Goal: Find specific page/section: Find specific page/section

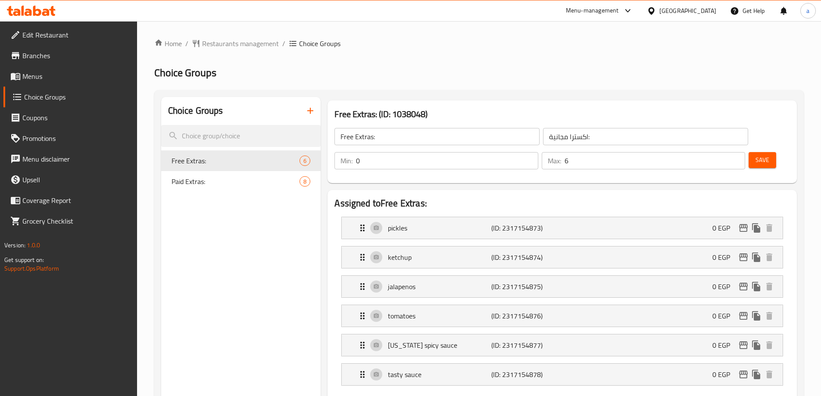
scroll to position [25, 0]
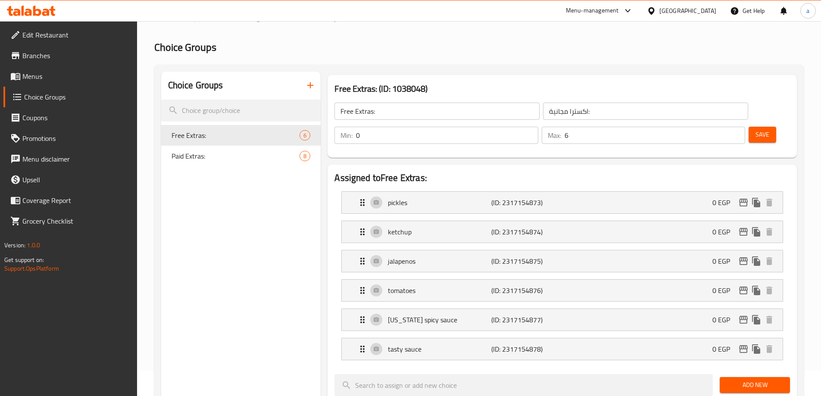
click at [619, 7] on div "Menu-management" at bounding box center [592, 11] width 53 height 10
click at [734, 47] on h2 "Choice Groups" at bounding box center [479, 48] width 650 height 14
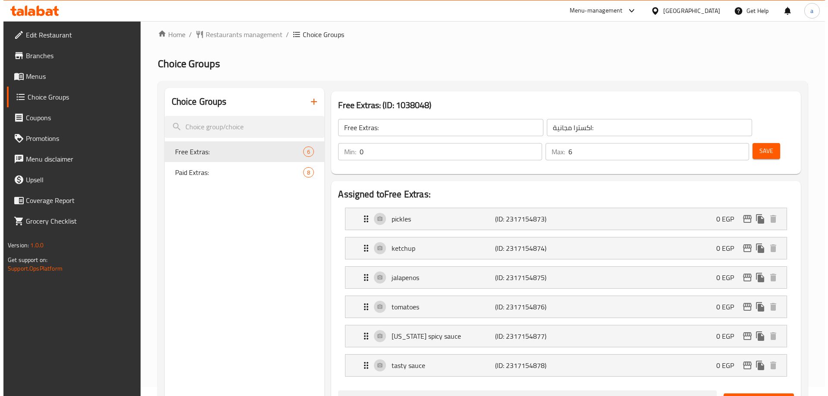
scroll to position [0, 0]
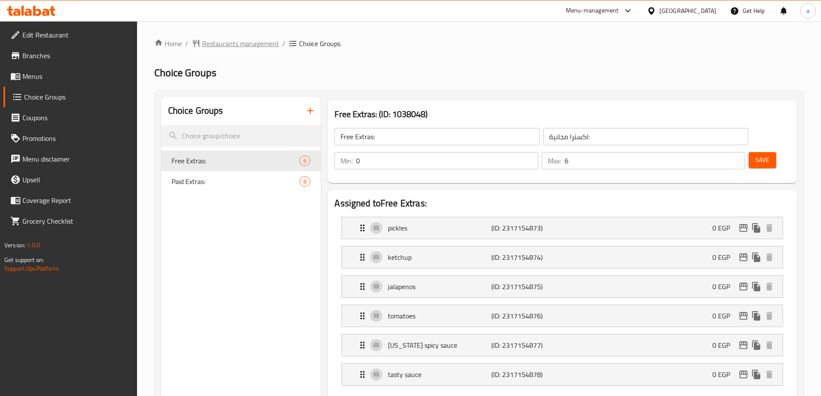
click at [248, 41] on span "Restaurants management" at bounding box center [240, 43] width 77 height 10
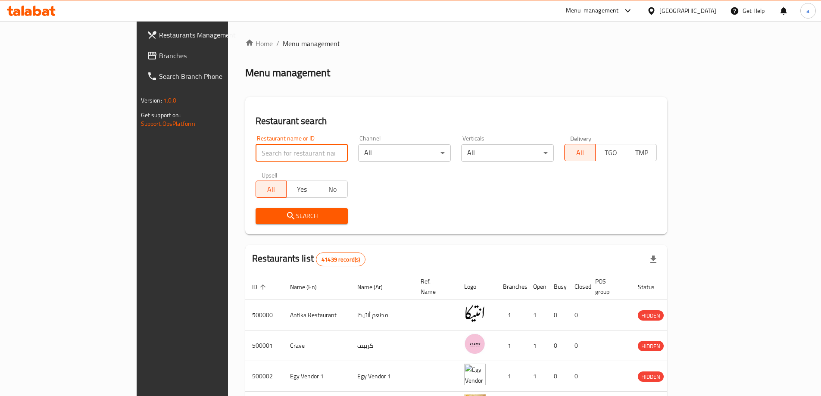
click at [256, 150] on input "search" at bounding box center [302, 152] width 93 height 17
paste input "755683"
type input "755683"
click at [263, 215] on span "Search" at bounding box center [302, 216] width 79 height 11
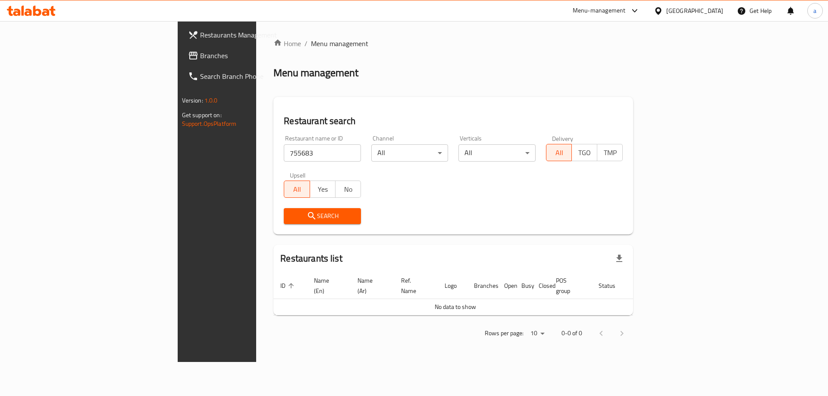
click at [284, 222] on button "Search" at bounding box center [322, 216] width 77 height 16
click at [181, 63] on link "Branches" at bounding box center [248, 55] width 135 height 21
